Goal: Transaction & Acquisition: Book appointment/travel/reservation

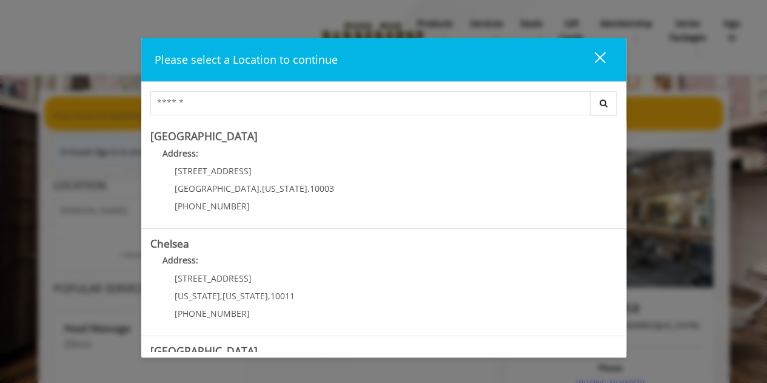
click at [608, 60] on button "close" at bounding box center [592, 59] width 41 height 25
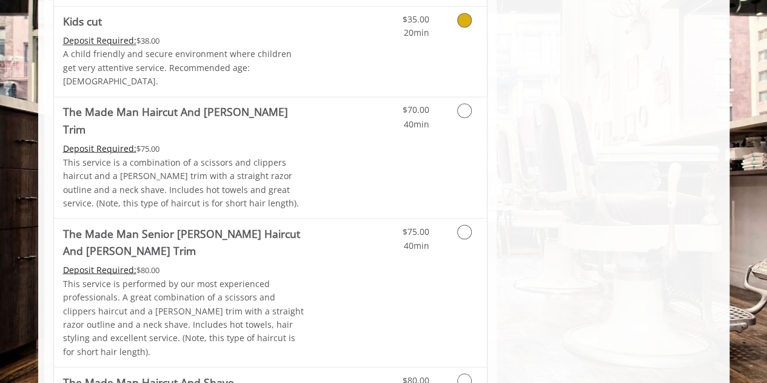
scroll to position [1042, 0]
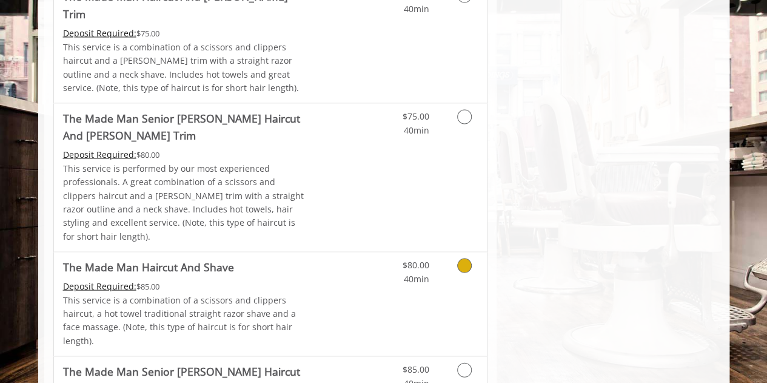
click at [422, 272] on span "40min" at bounding box center [415, 278] width 25 height 12
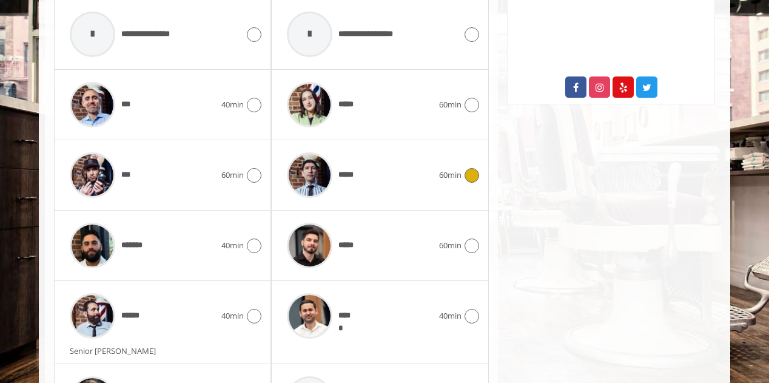
scroll to position [652, 0]
click at [235, 96] on div "*** 40min" at bounding box center [163, 105] width 198 height 58
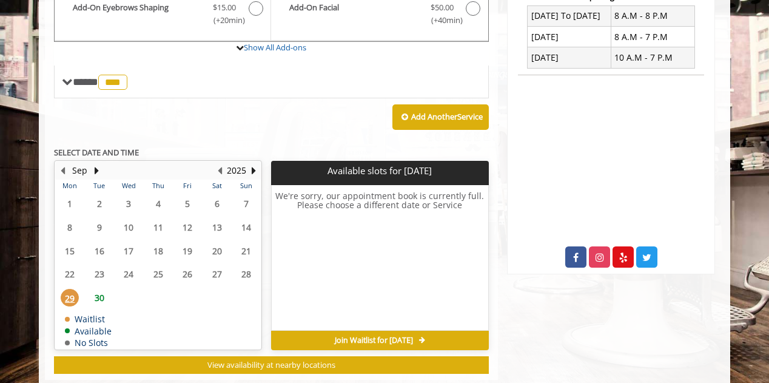
scroll to position [482, 0]
click at [95, 164] on button "Next Month" at bounding box center [97, 170] width 10 height 13
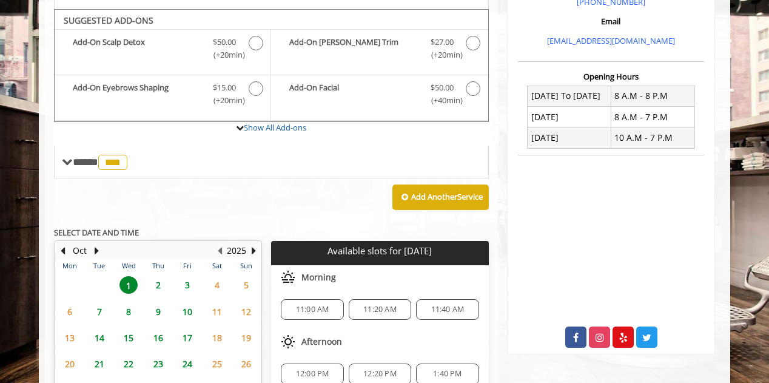
scroll to position [396, 0]
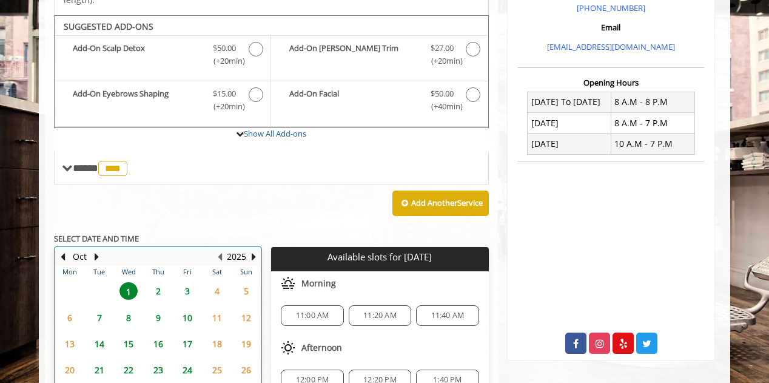
click at [197, 282] on div "3" at bounding box center [187, 291] width 24 height 18
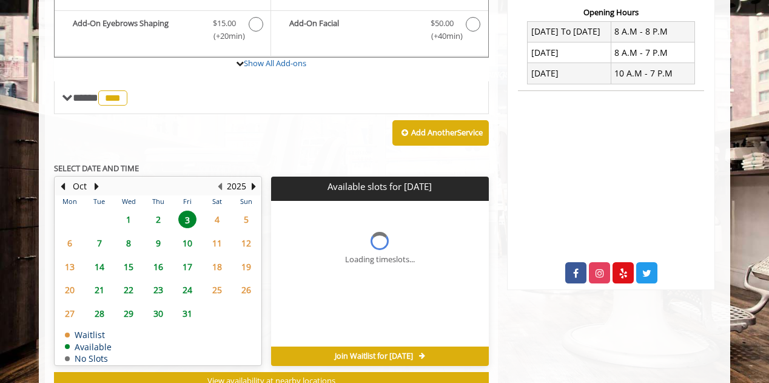
scroll to position [491, 0]
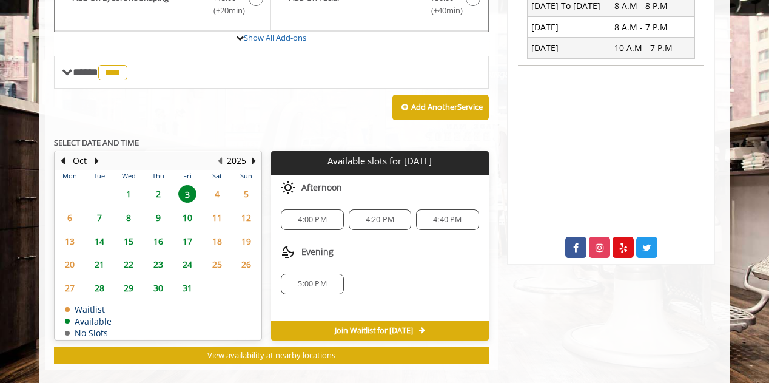
click at [154, 185] on span "2" at bounding box center [158, 194] width 18 height 18
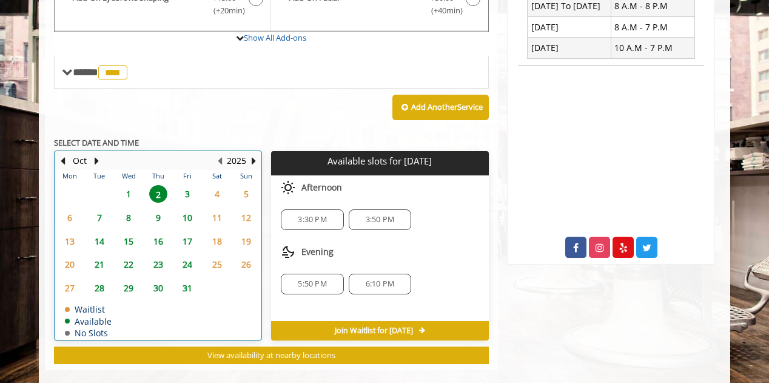
click at [140, 185] on div "1" at bounding box center [128, 194] width 24 height 18
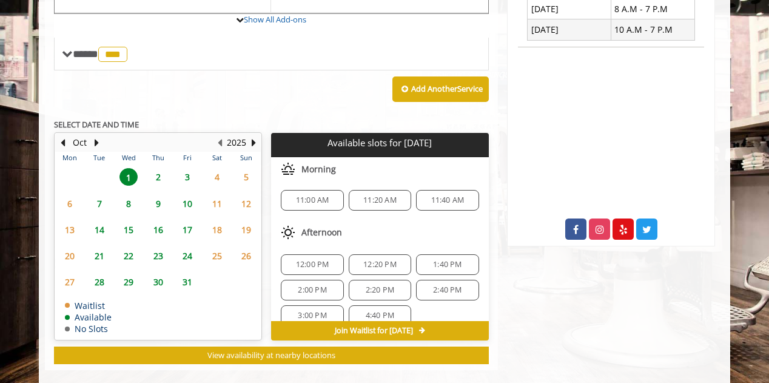
scroll to position [0, 0]
click at [187, 168] on span "3" at bounding box center [187, 177] width 18 height 18
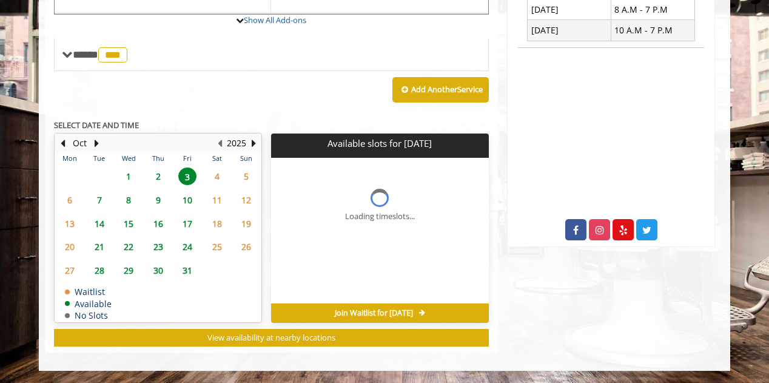
scroll to position [491, 0]
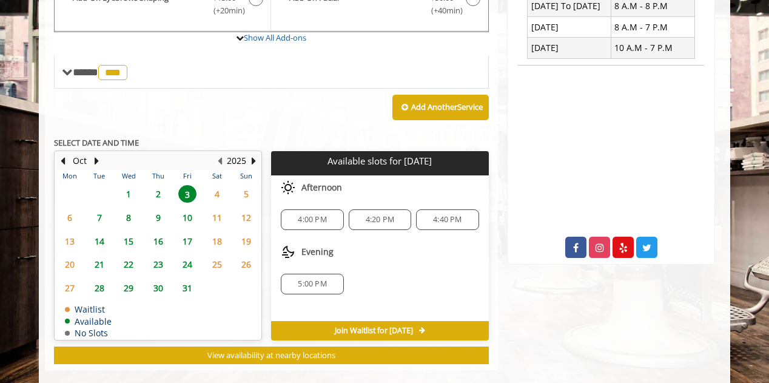
click at [312, 215] on span "4:00 PM" at bounding box center [312, 220] width 29 height 10
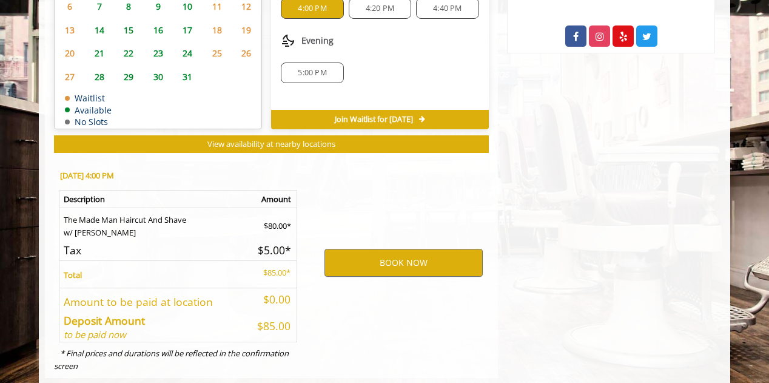
scroll to position [710, 0]
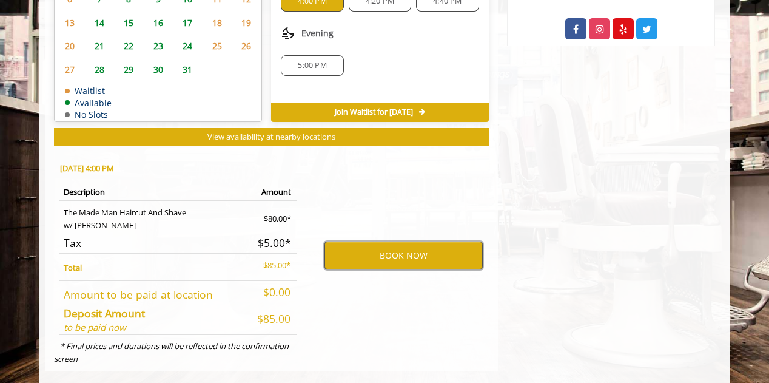
click at [351, 241] on button "BOOK NOW" at bounding box center [404, 255] width 158 height 28
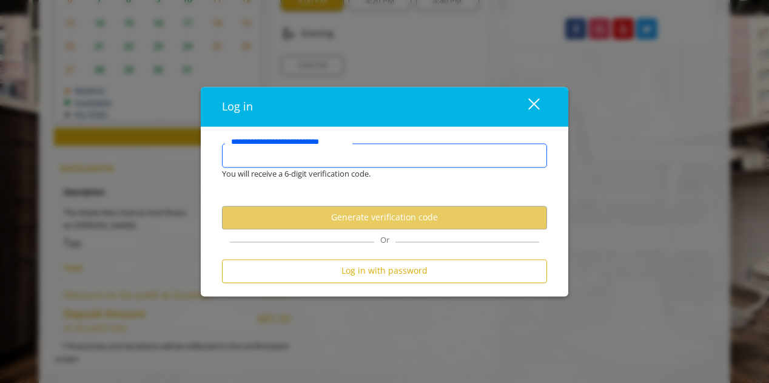
click at [352, 164] on input "**********" at bounding box center [384, 155] width 325 height 24
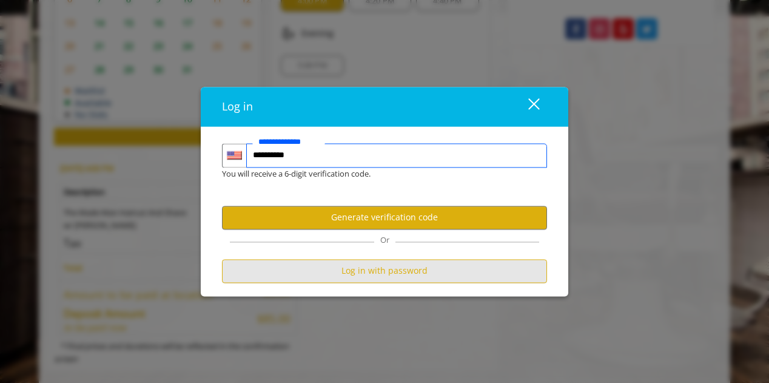
type input "**********"
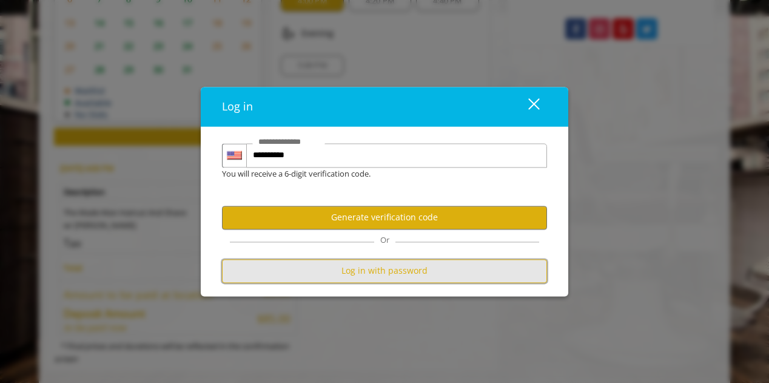
scroll to position [0, 0]
click at [343, 268] on button "Log in with password" at bounding box center [384, 271] width 325 height 24
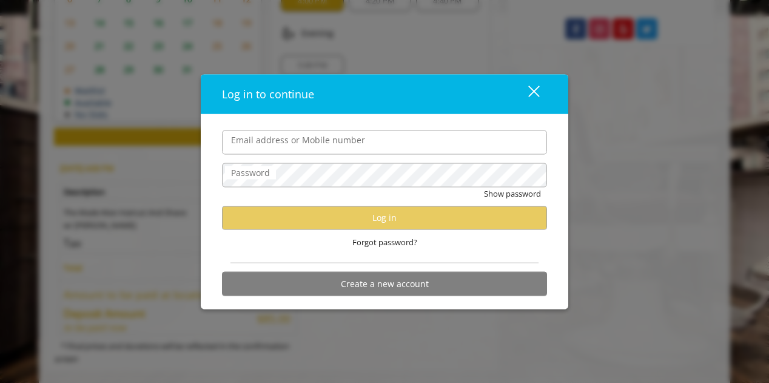
type input "**********"
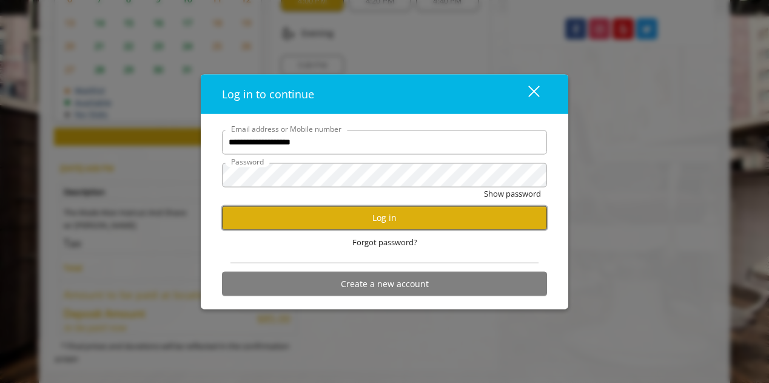
click at [382, 221] on button "Log in" at bounding box center [384, 218] width 325 height 24
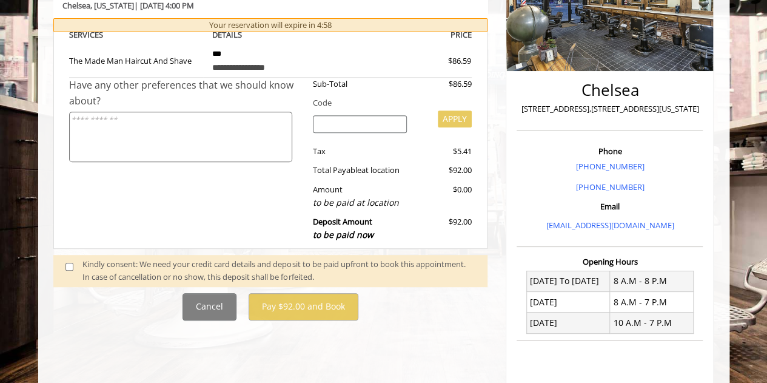
scroll to position [283, 0]
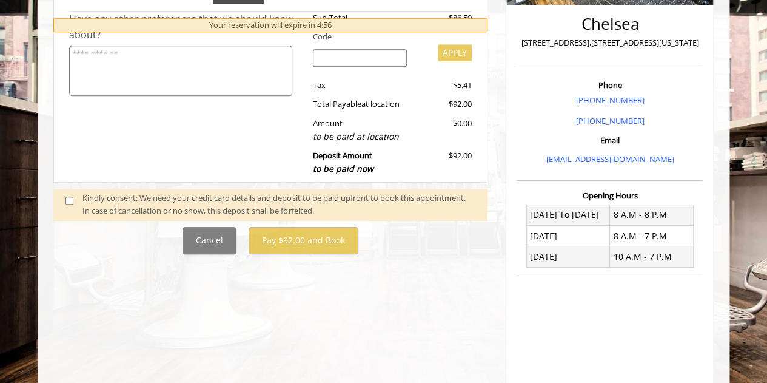
click at [99, 199] on div "Kindly consent: We need your credit card details and deposit to be paid upfront…" at bounding box center [279, 204] width 393 height 25
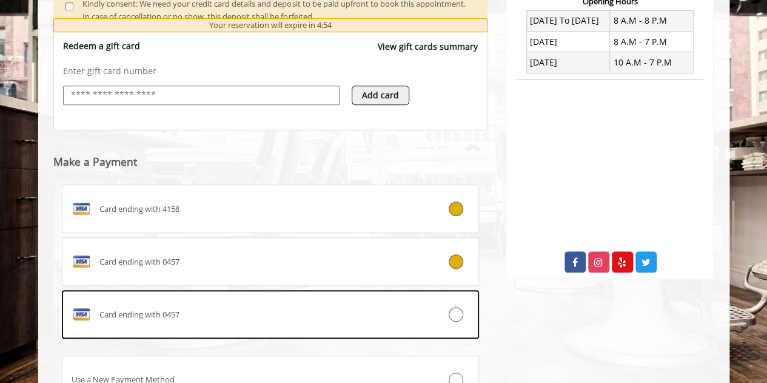
scroll to position [584, 0]
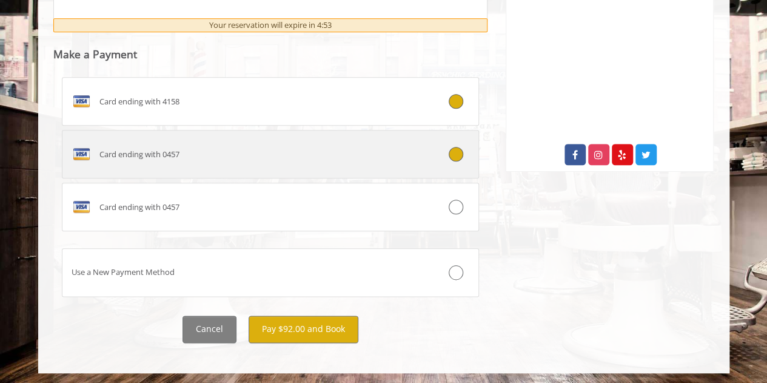
click at [464, 150] on div at bounding box center [444, 154] width 69 height 15
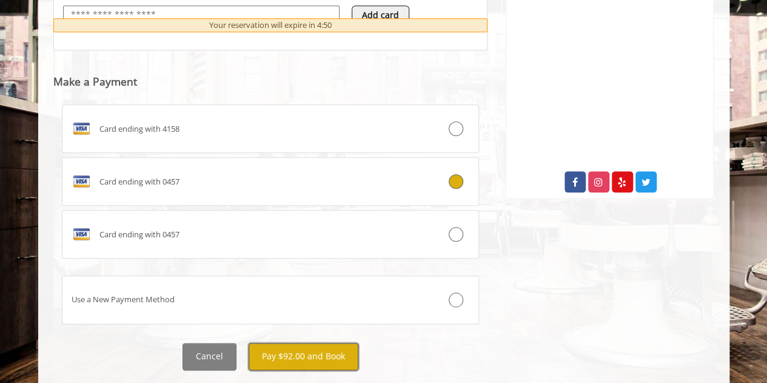
click at [332, 360] on button "Pay $92.00 and Book" at bounding box center [304, 356] width 110 height 27
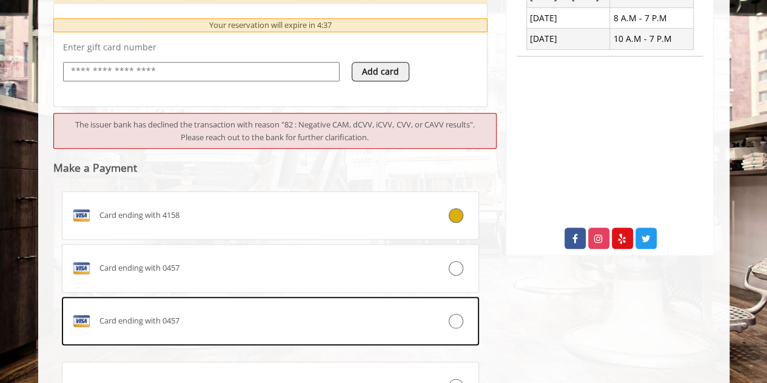
scroll to position [513, 0]
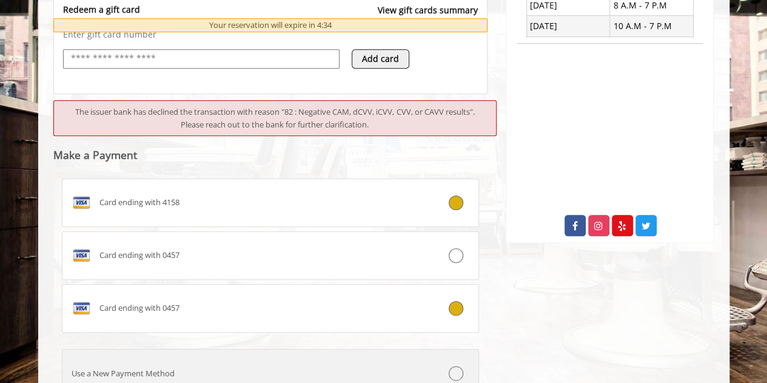
drag, startPoint x: 456, startPoint y: 293, endPoint x: 450, endPoint y: 294, distance: 6.1
click at [450, 294] on label "Card ending with 0457" at bounding box center [271, 308] width 418 height 49
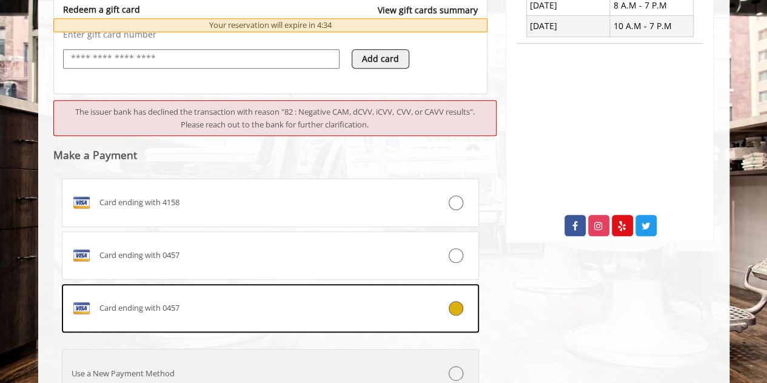
scroll to position [587, 0]
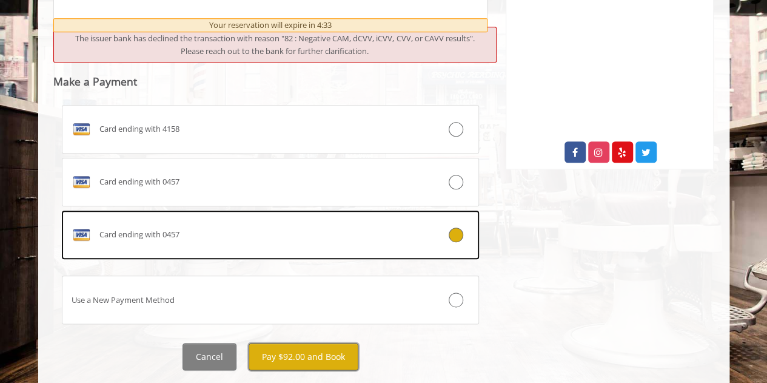
click at [334, 354] on button "Pay $92.00 and Book" at bounding box center [304, 356] width 110 height 27
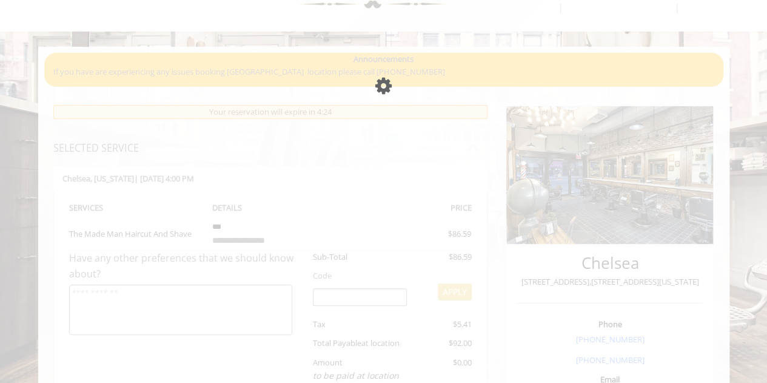
scroll to position [40, 0]
